Goal: Transaction & Acquisition: Book appointment/travel/reservation

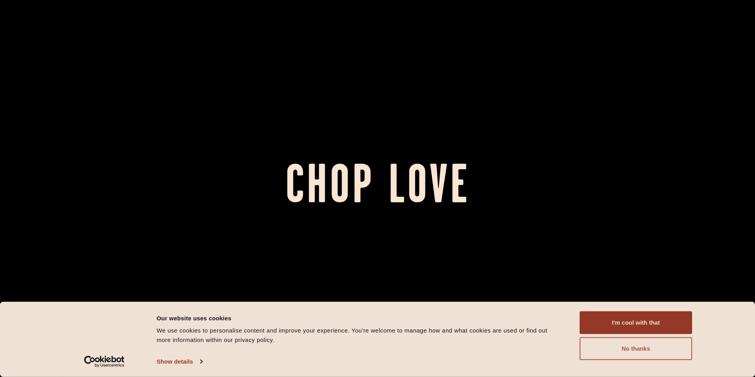
click at [626, 355] on button "No thanks" at bounding box center [635, 348] width 112 height 23
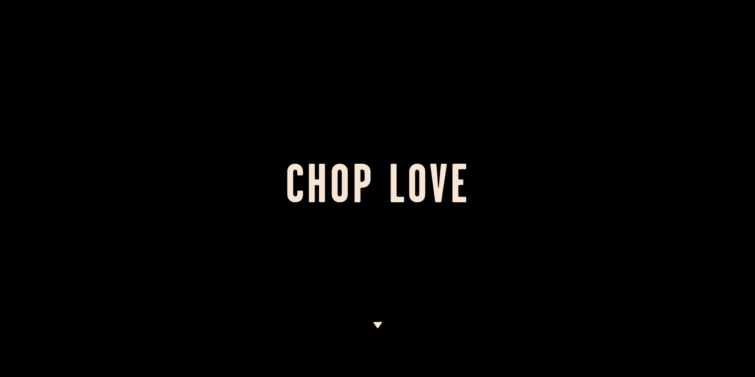
click at [142, 62] on div at bounding box center [377, 188] width 755 height 377
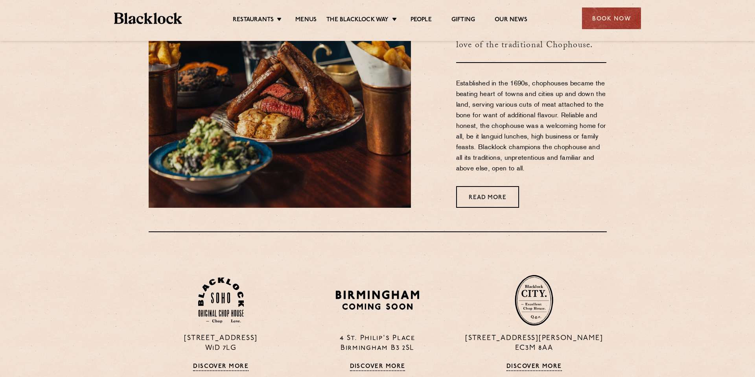
scroll to position [425, 0]
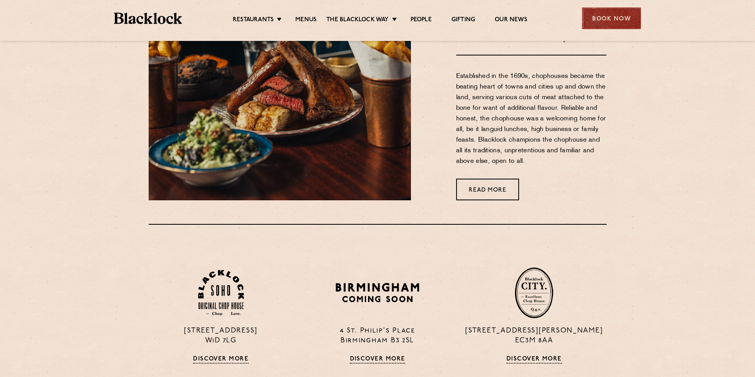
click at [623, 18] on div "Book Now" at bounding box center [611, 18] width 59 height 22
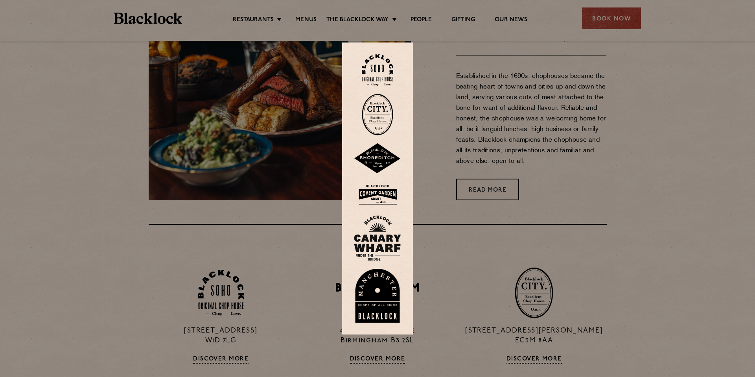
click at [381, 71] on img at bounding box center [377, 70] width 31 height 32
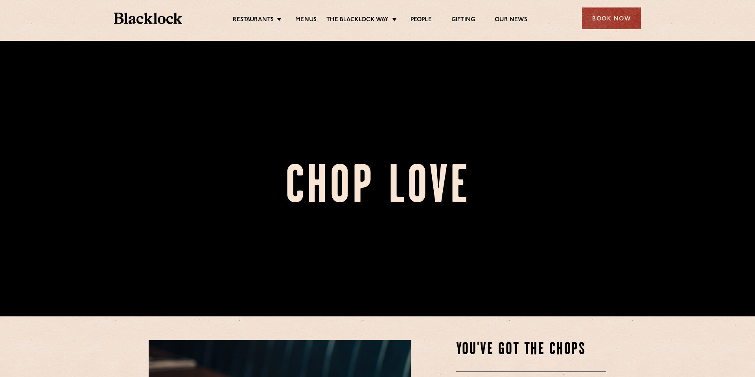
scroll to position [16, 0]
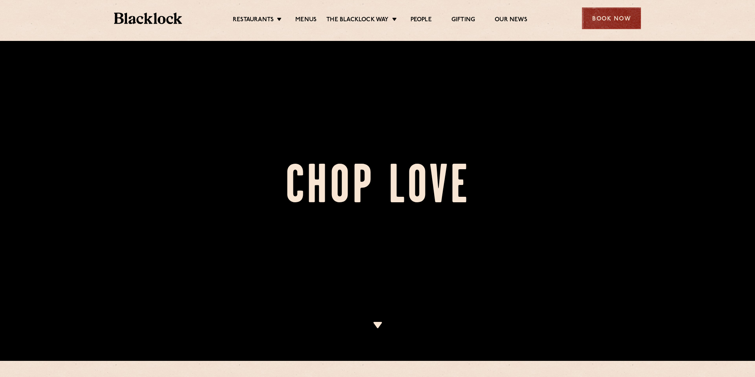
click at [622, 16] on div "Book Now" at bounding box center [611, 18] width 59 height 22
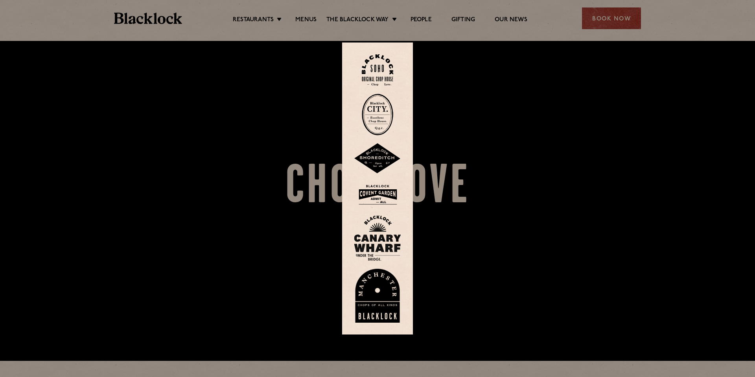
click at [381, 112] on img at bounding box center [377, 115] width 31 height 42
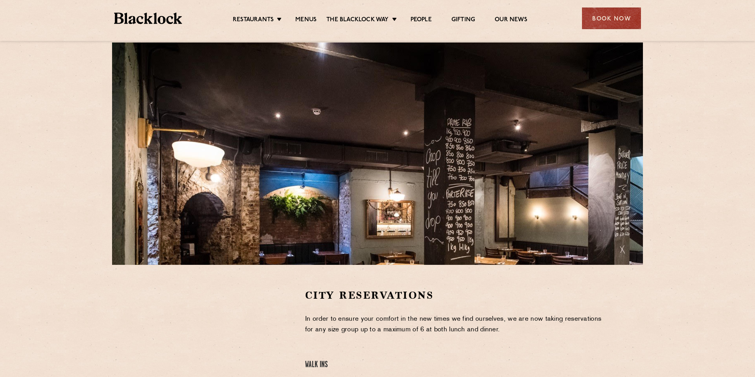
scroll to position [34, 0]
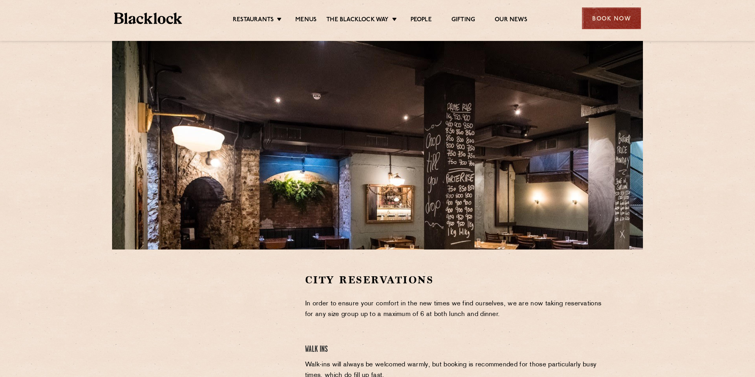
click at [622, 18] on div "Book Now" at bounding box center [611, 18] width 59 height 22
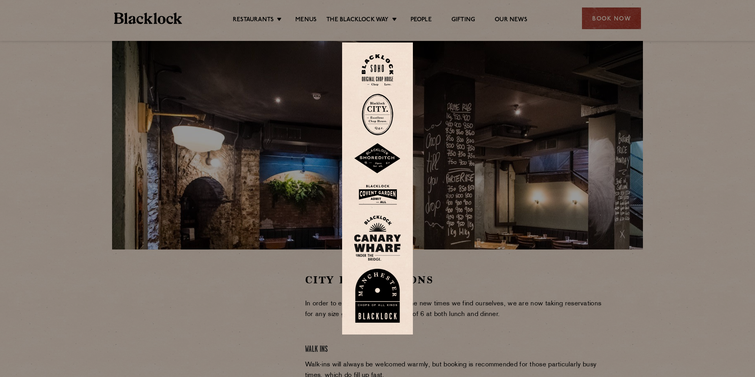
click at [374, 194] on img at bounding box center [377, 195] width 47 height 26
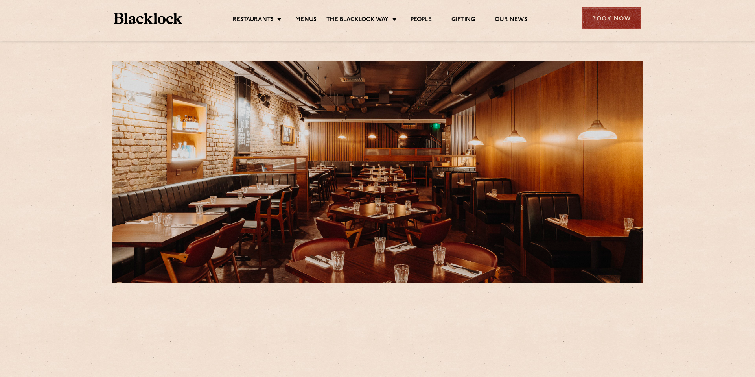
click at [615, 22] on div "Book Now" at bounding box center [611, 18] width 59 height 22
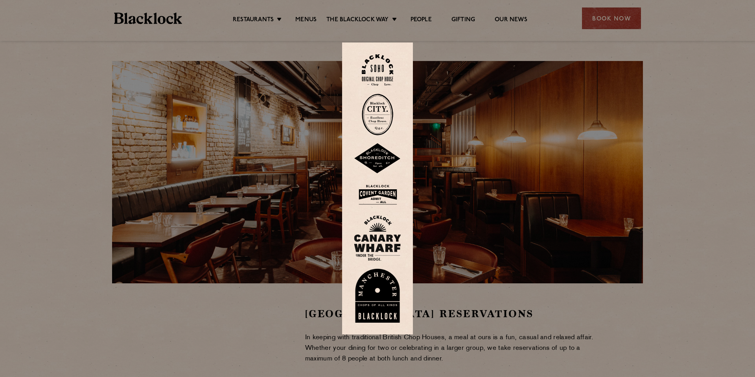
click at [381, 232] on img at bounding box center [377, 238] width 47 height 46
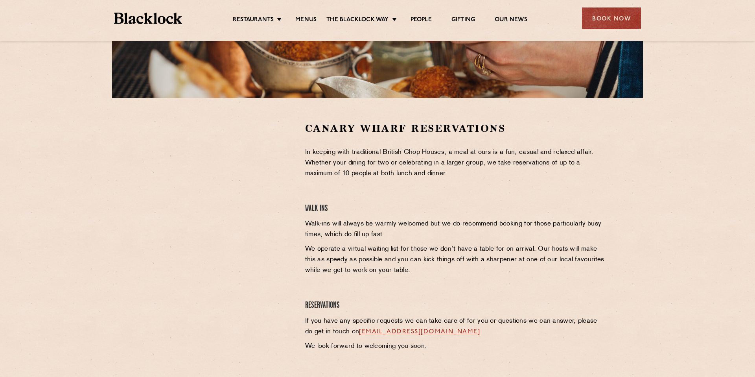
scroll to position [111, 0]
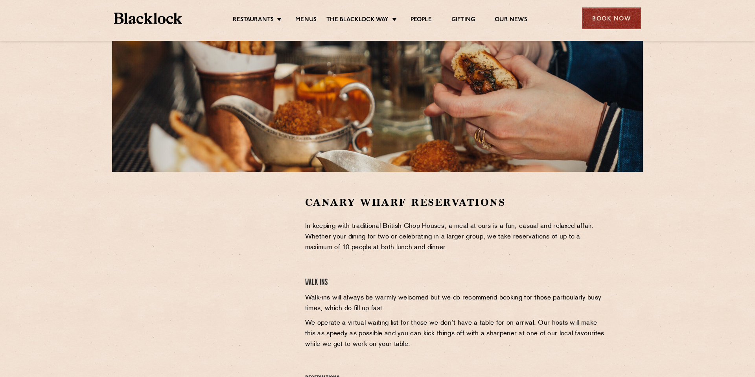
click at [617, 19] on div "Book Now" at bounding box center [611, 18] width 59 height 22
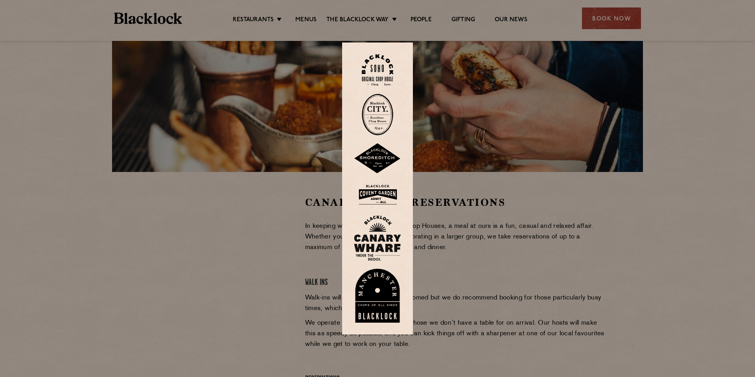
click at [381, 120] on img at bounding box center [377, 115] width 31 height 42
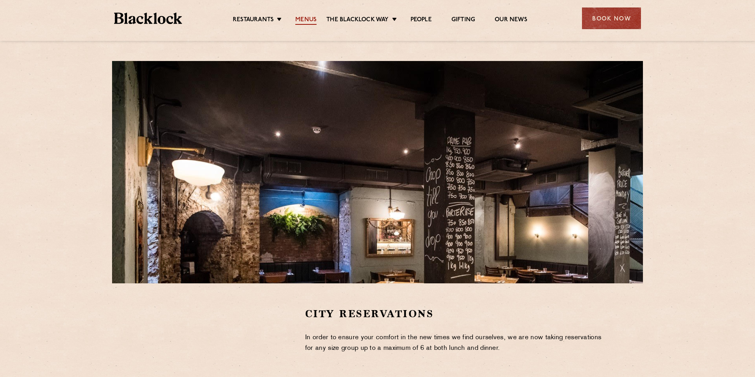
click at [310, 17] on link "Menus" at bounding box center [305, 20] width 21 height 9
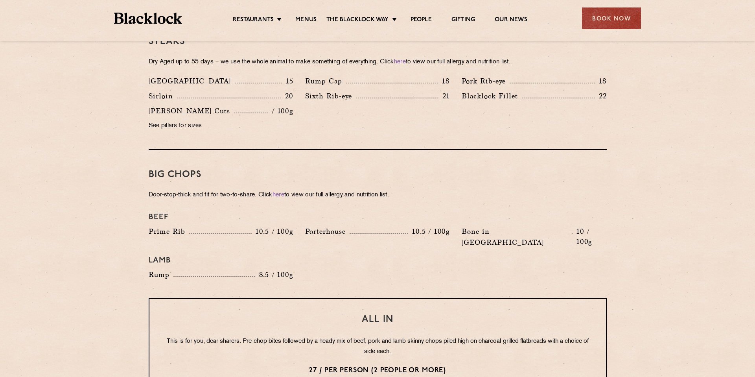
scroll to position [756, 0]
